Goal: Task Accomplishment & Management: Manage account settings

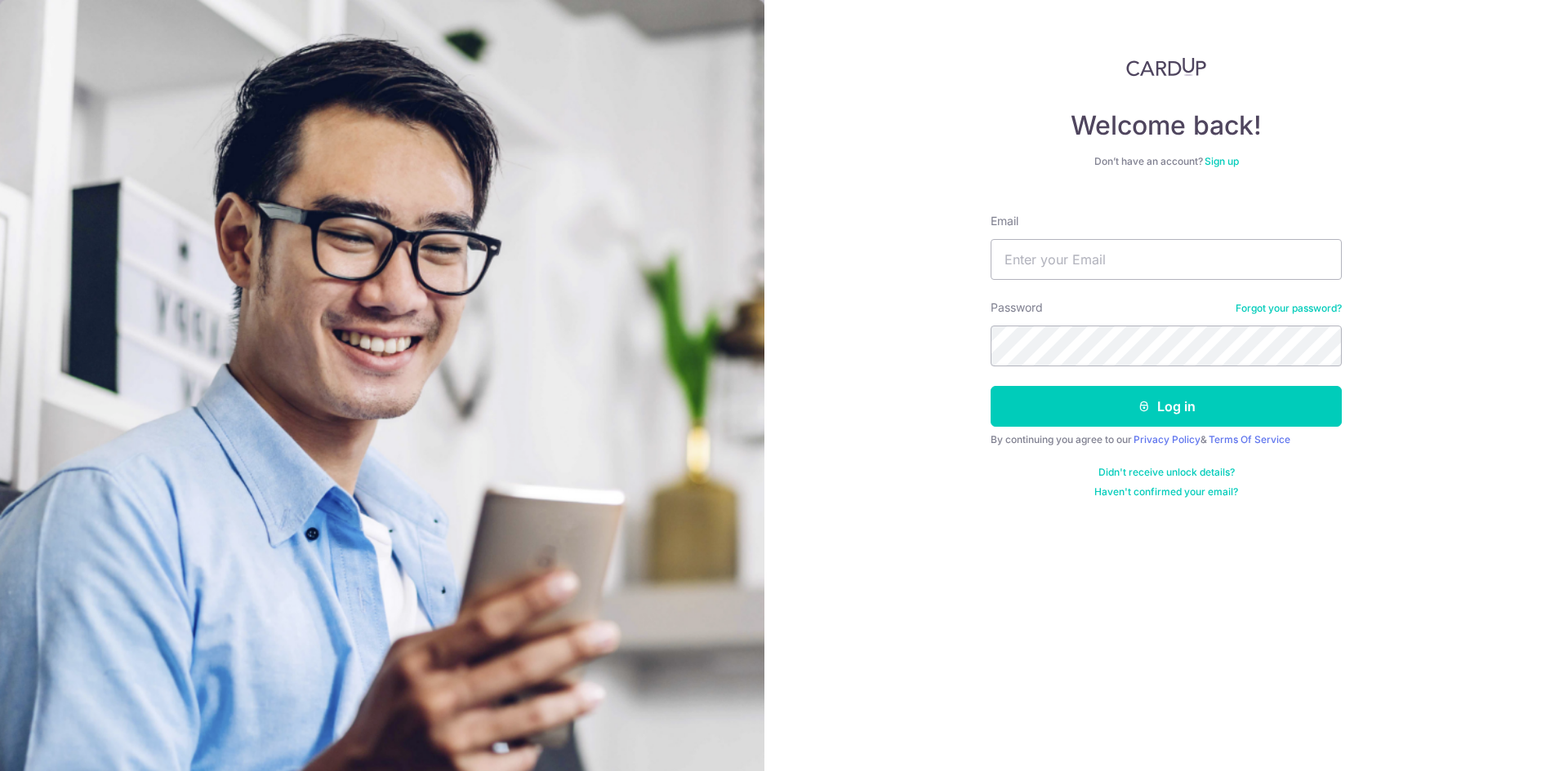
click at [1027, 256] on input "Email" at bounding box center [1166, 259] width 351 height 41
type input "[EMAIL_ADDRESS][DOMAIN_NAME]"
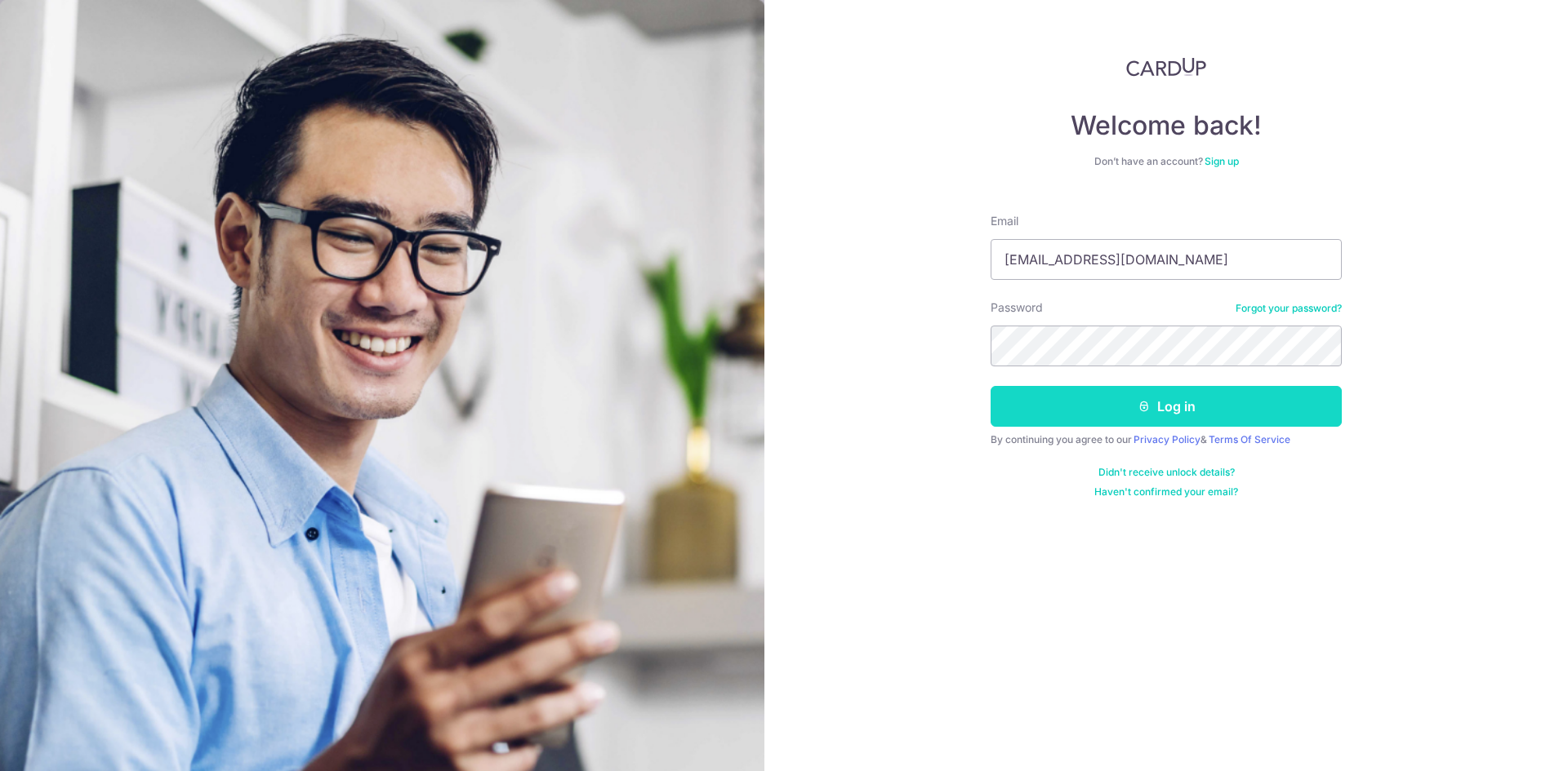
click at [1093, 406] on button "Log in" at bounding box center [1166, 406] width 351 height 41
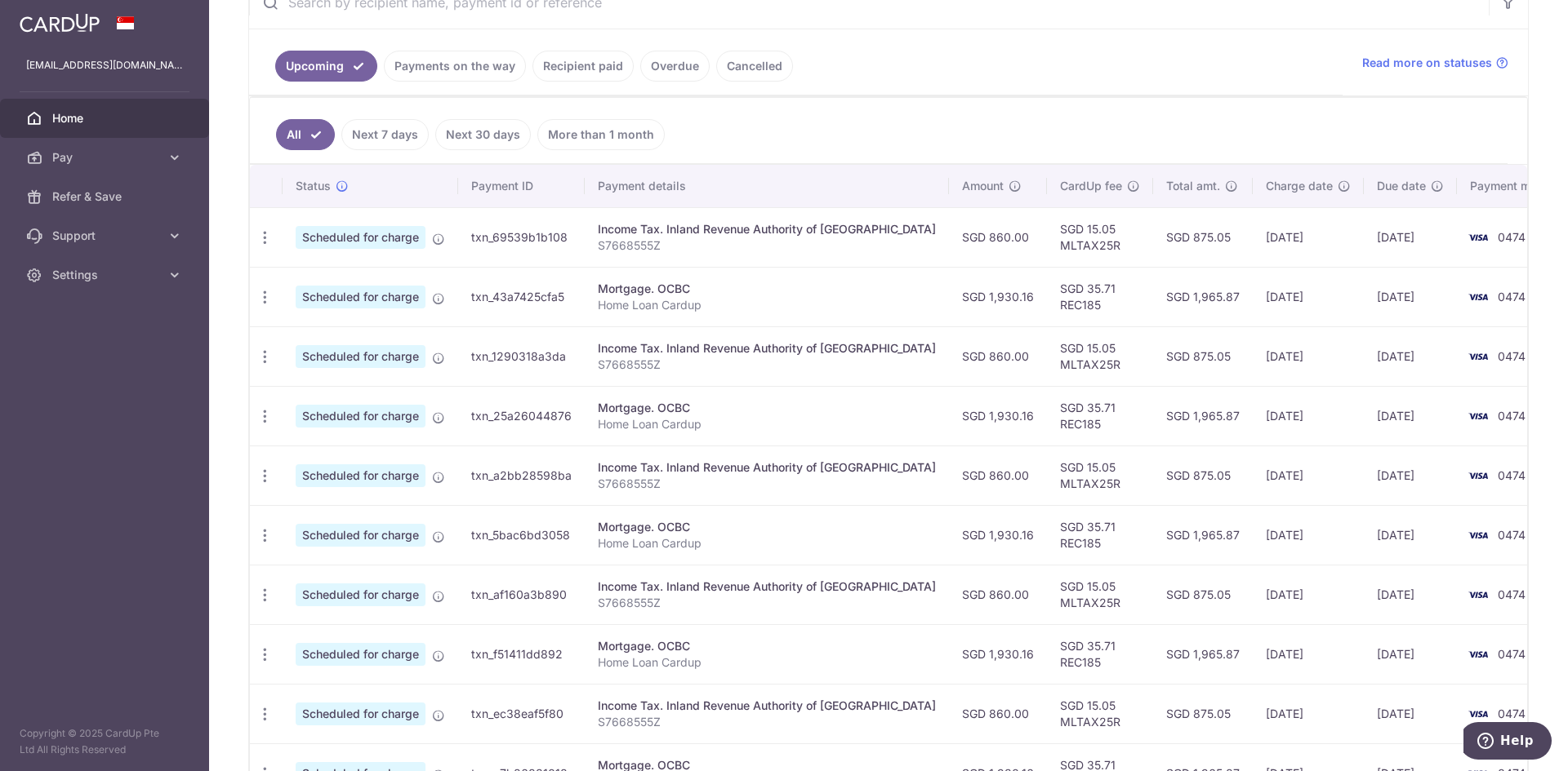
scroll to position [490, 0]
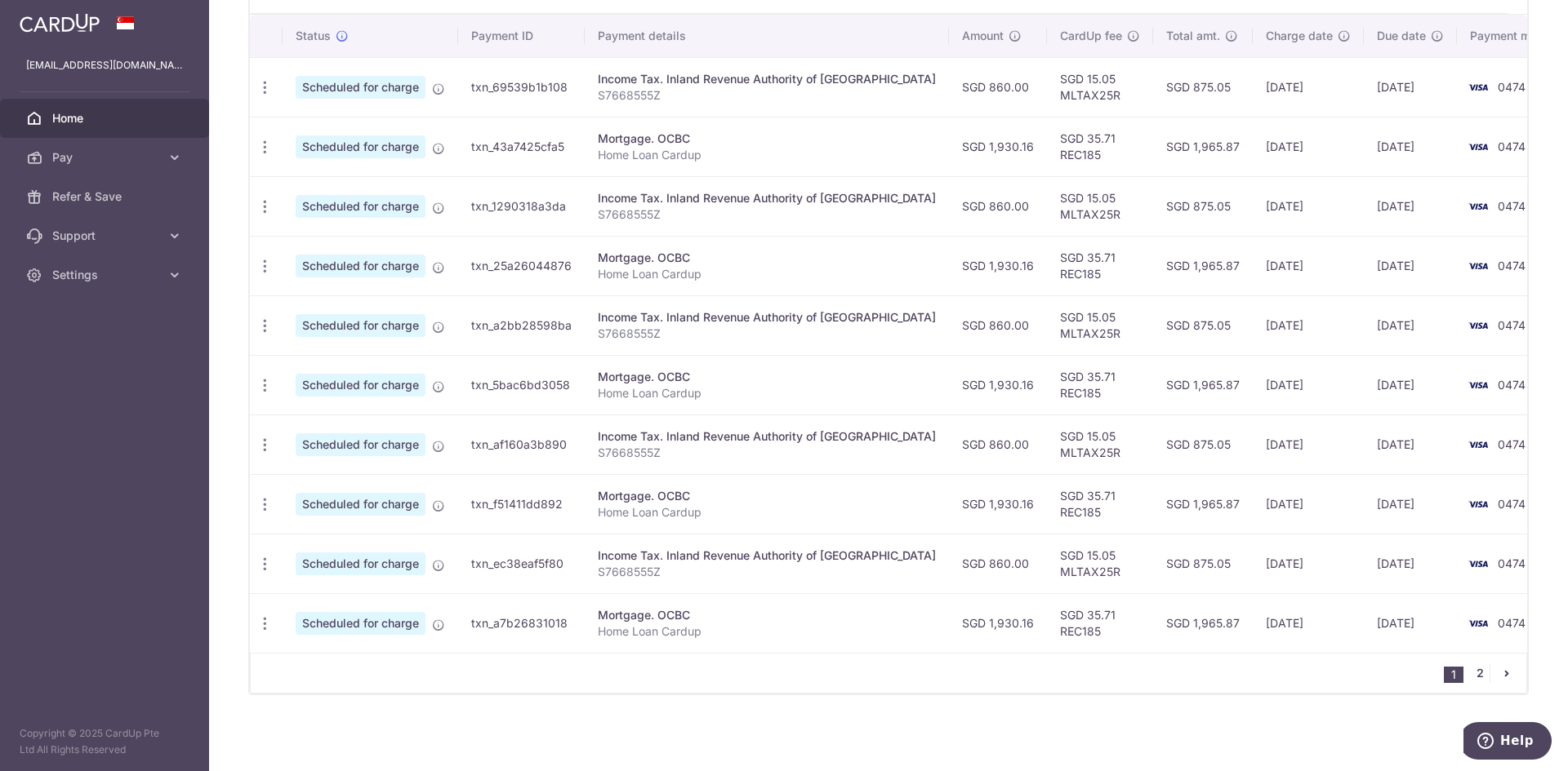
click at [1473, 669] on link "2" at bounding box center [1480, 674] width 20 height 20
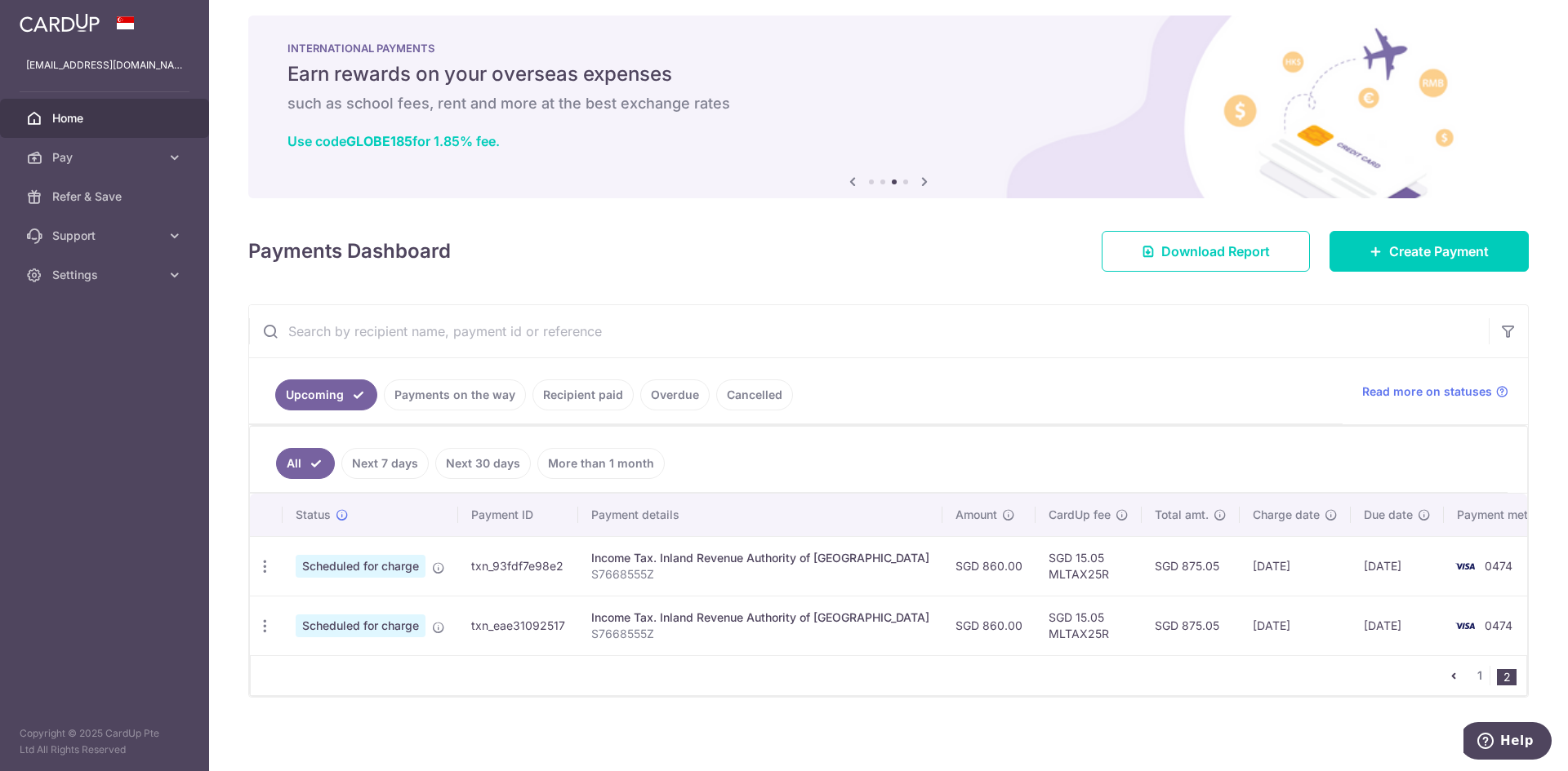
scroll to position [14, 0]
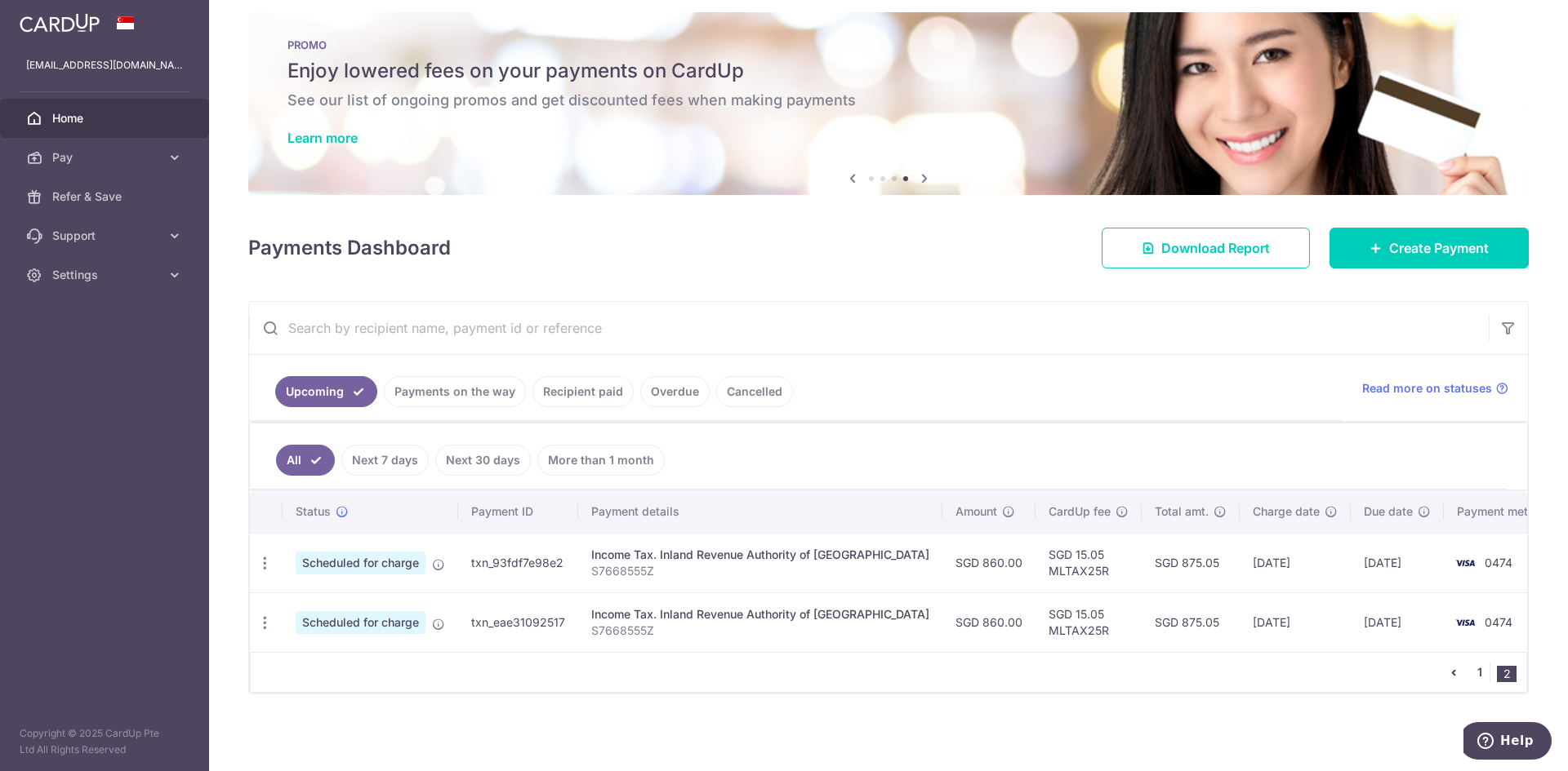
click at [1471, 672] on link "1" at bounding box center [1480, 673] width 20 height 20
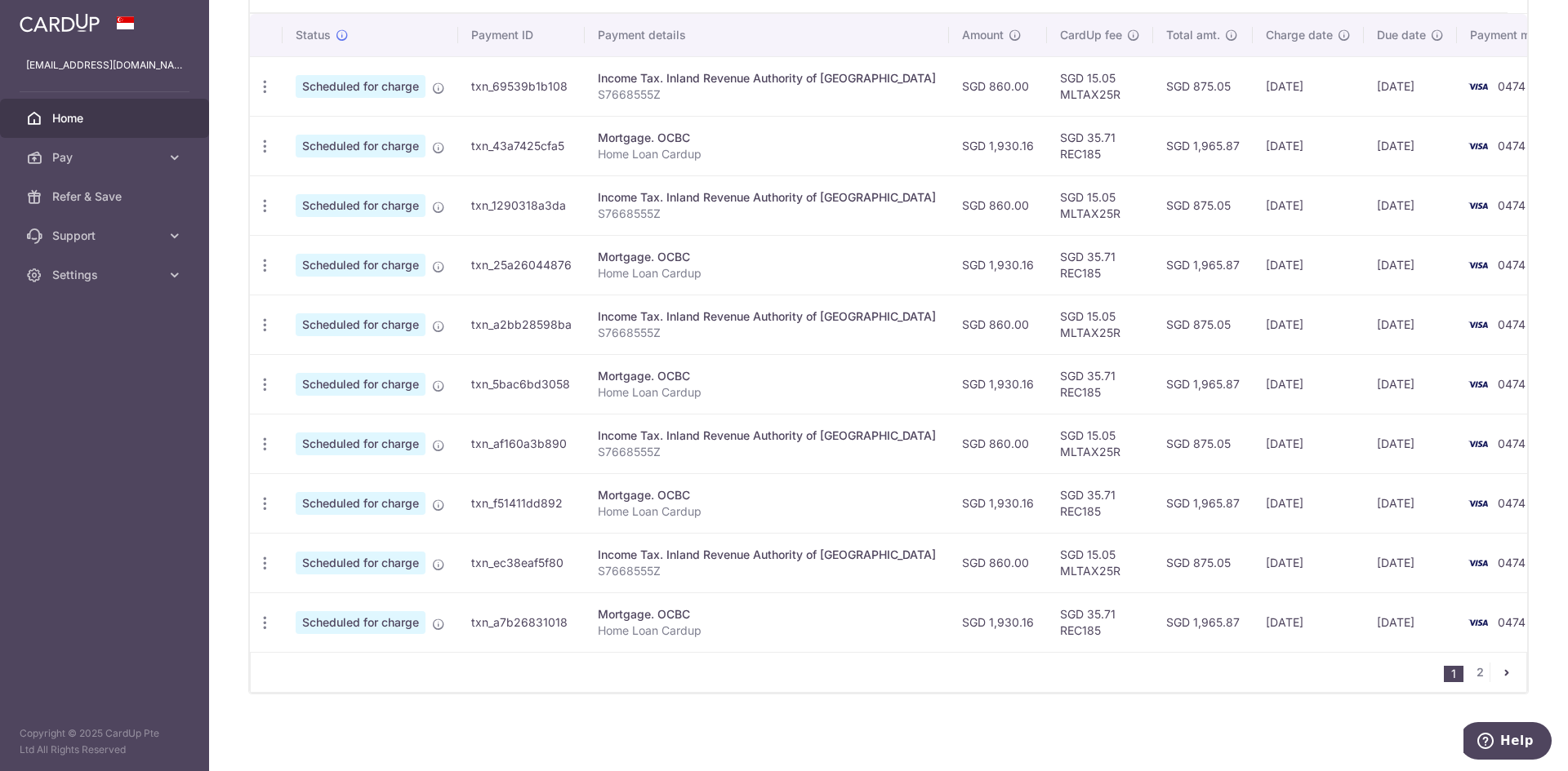
scroll to position [0, 0]
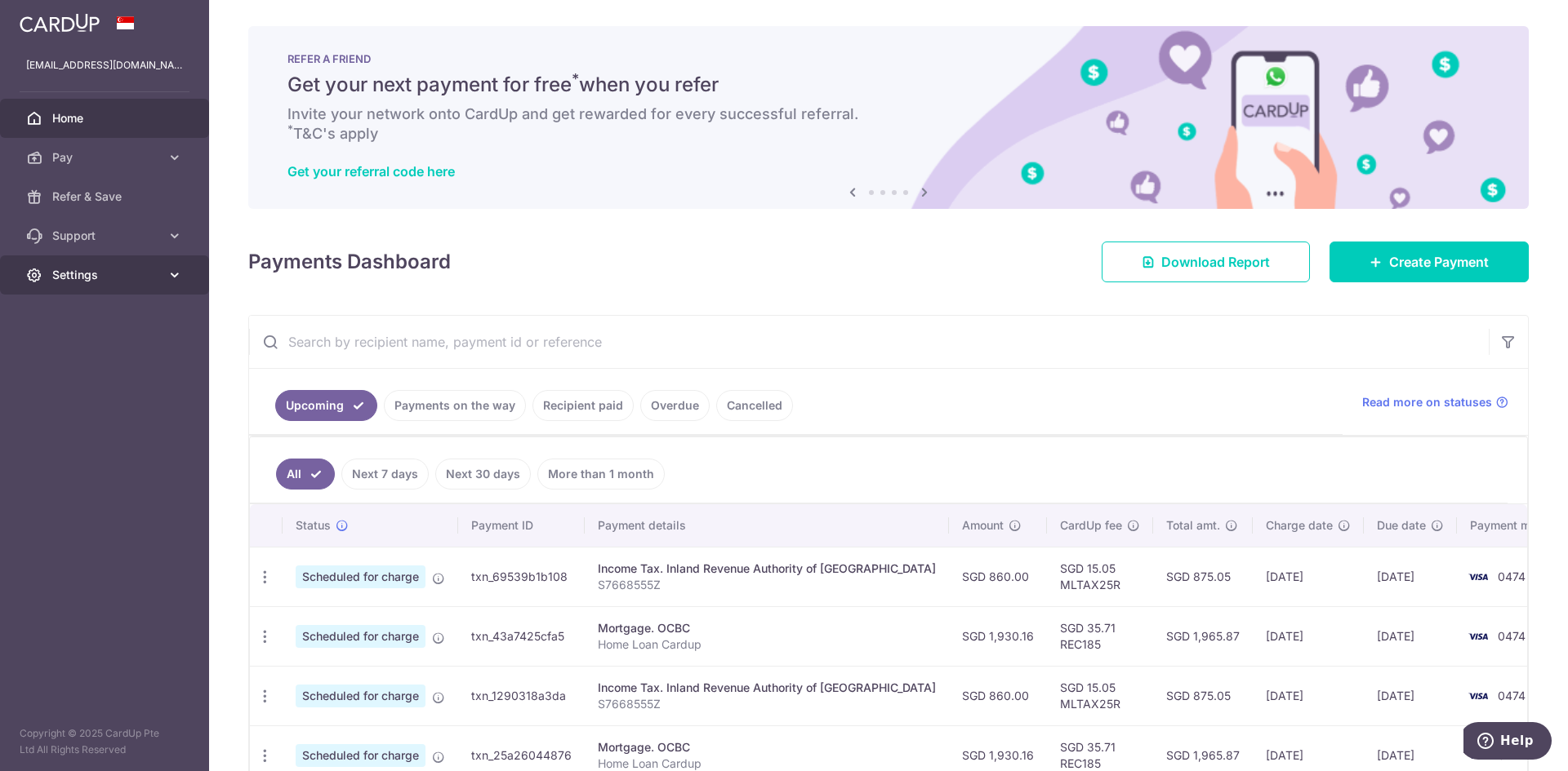
click at [146, 270] on span "Settings" at bounding box center [106, 275] width 108 height 16
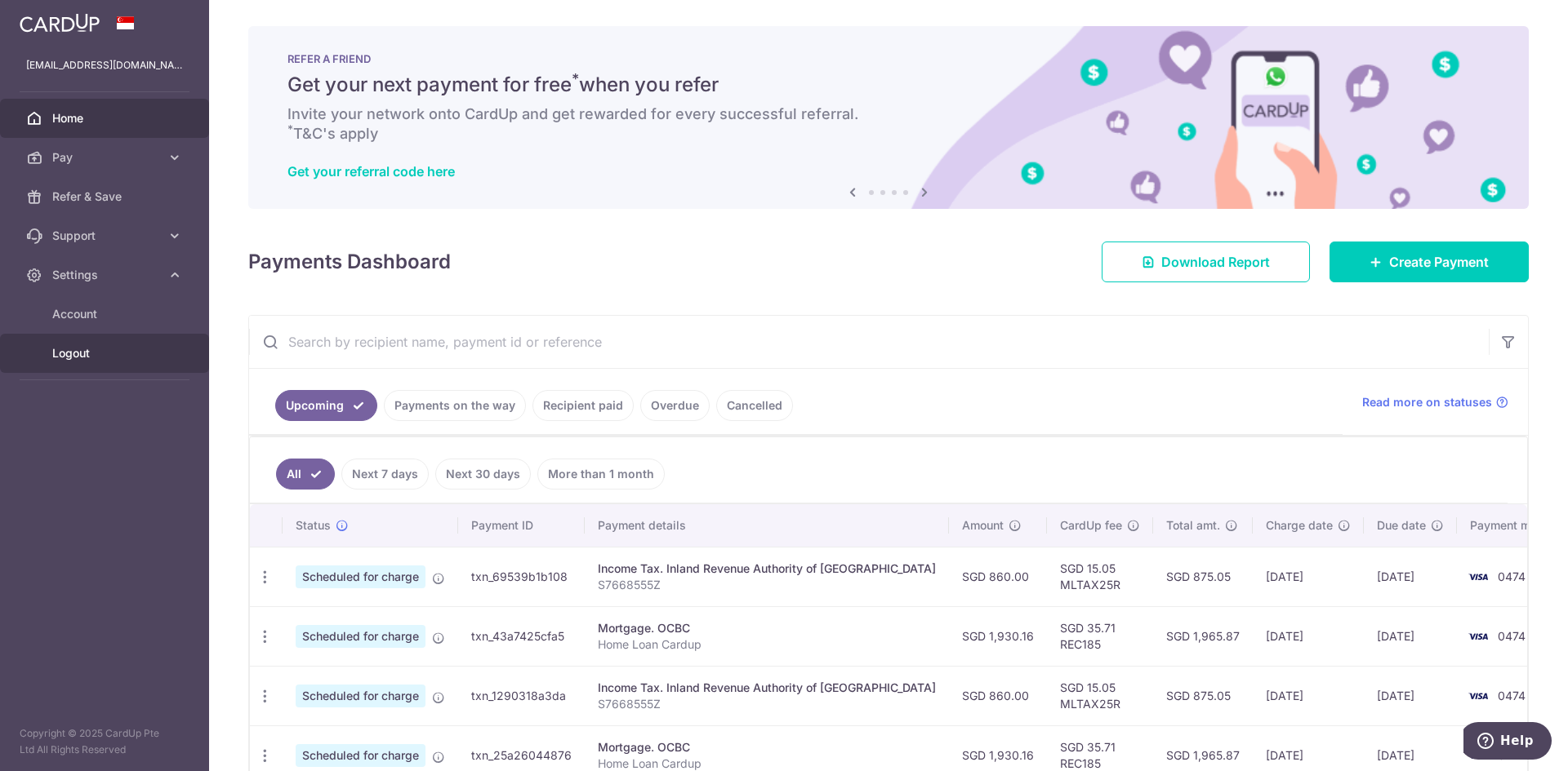
click at [77, 348] on span "Logout" at bounding box center [106, 354] width 108 height 16
